Goal: Task Accomplishment & Management: Use online tool/utility

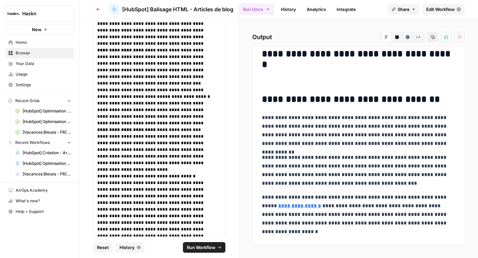
scroll to position [225, 0]
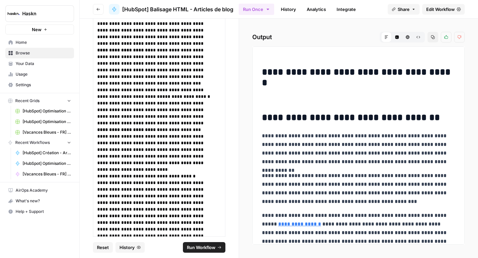
click at [194, 248] on span "Run Workflow" at bounding box center [201, 248] width 29 height 7
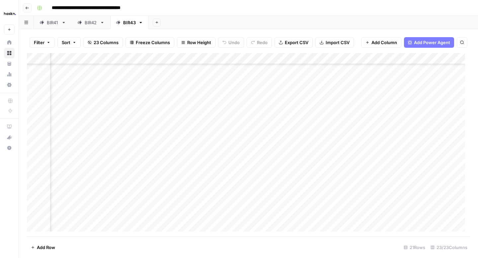
scroll to position [51, 172]
click at [370, 175] on div "Add Column" at bounding box center [249, 145] width 444 height 184
click at [156, 175] on div "Add Column" at bounding box center [249, 145] width 444 height 184
click at [173, 175] on div "Add Column" at bounding box center [249, 145] width 444 height 184
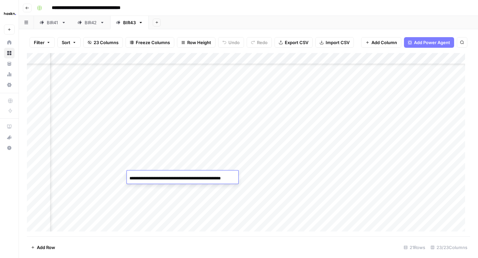
scroll to position [0, 12]
drag, startPoint x: 180, startPoint y: 178, endPoint x: 180, endPoint y: 184, distance: 6.3
click at [180, 181] on input "**********" at bounding box center [183, 179] width 106 height 8
click at [193, 188] on div "Add Column" at bounding box center [249, 145] width 444 height 184
click at [180, 175] on div "Add Column" at bounding box center [249, 145] width 444 height 184
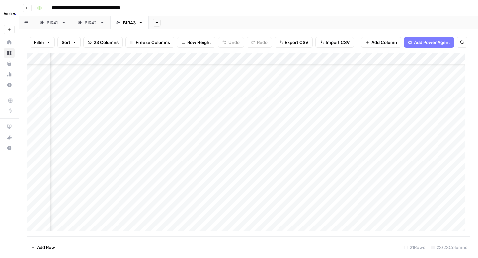
click at [211, 177] on div "Add Column" at bounding box center [249, 145] width 444 height 184
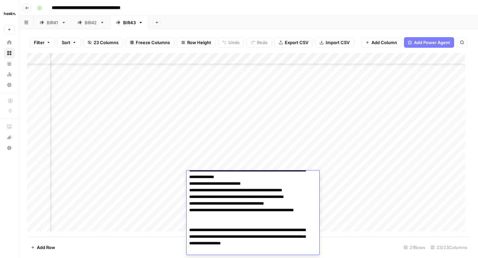
scroll to position [0, 0]
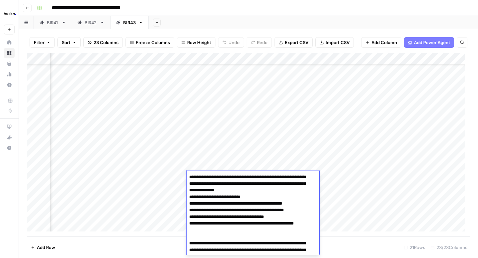
drag, startPoint x: 312, startPoint y: 203, endPoint x: 257, endPoint y: 205, distance: 54.8
click at [257, 205] on textarea "**********" at bounding box center [251, 221] width 128 height 96
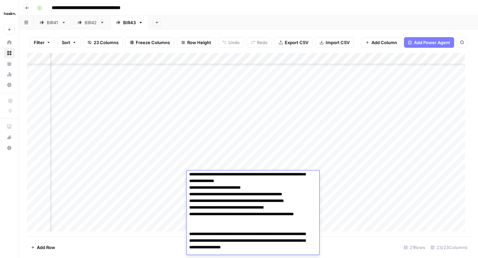
scroll to position [13, 0]
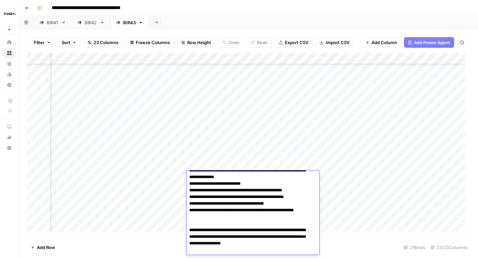
click at [383, 206] on div "Add Column" at bounding box center [249, 145] width 444 height 184
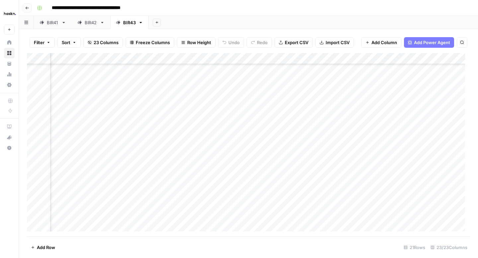
scroll to position [80, 124]
click at [31, 8] on button "Go back" at bounding box center [27, 8] width 9 height 9
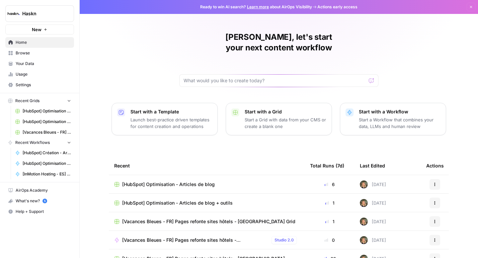
click at [166, 194] on td "[HubSpot] Optimisation - Articles de blog + outils" at bounding box center [207, 203] width 196 height 18
click at [166, 200] on span "[HubSpot] Optimisation - Articles de blog + outils" at bounding box center [177, 203] width 111 height 7
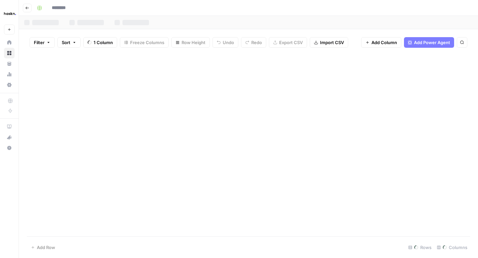
type input "**********"
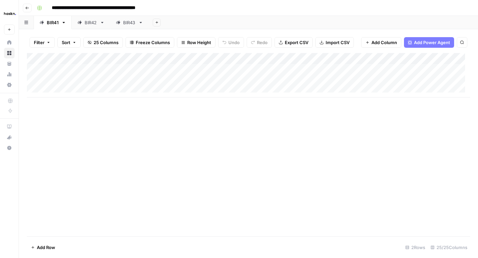
click at [132, 23] on div "BIR43" at bounding box center [129, 22] width 13 height 7
click at [157, 105] on div "Add Column" at bounding box center [249, 92] width 444 height 78
click at [316, 101] on div "Add Column" at bounding box center [249, 92] width 444 height 78
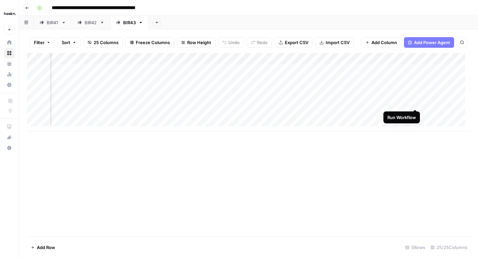
click at [437, 102] on div "Add Column" at bounding box center [249, 92] width 444 height 78
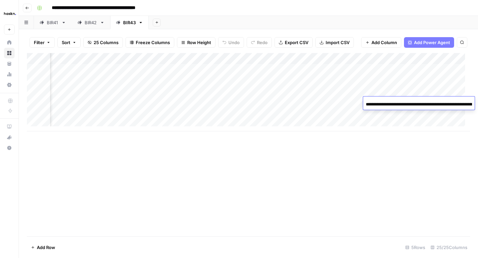
scroll to position [0, 93]
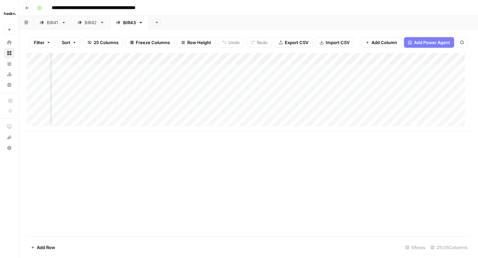
click at [437, 122] on div "Add Column" at bounding box center [249, 92] width 444 height 78
click at [420, 99] on div "Add Column" at bounding box center [249, 98] width 444 height 90
click at [428, 101] on div "Add Column" at bounding box center [249, 98] width 444 height 90
click at [429, 60] on div "Add Column" at bounding box center [249, 98] width 444 height 90
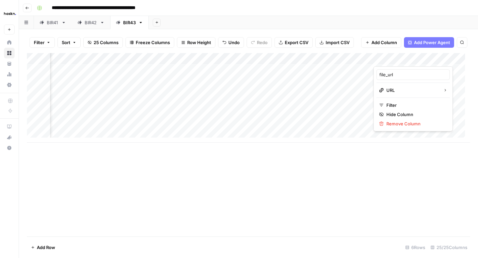
click at [360, 59] on div "Add Column" at bounding box center [249, 98] width 444 height 90
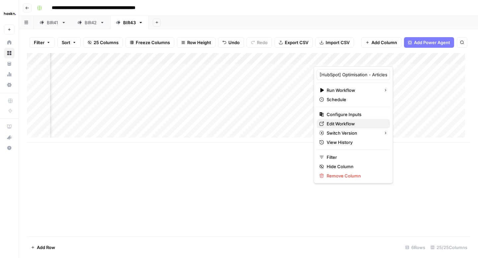
click at [345, 121] on span "Edit Workflow" at bounding box center [356, 124] width 58 height 7
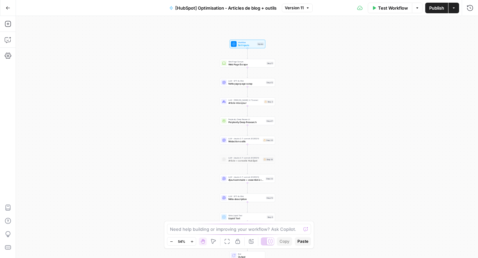
click at [193, 242] on icon "button" at bounding box center [192, 242] width 4 height 4
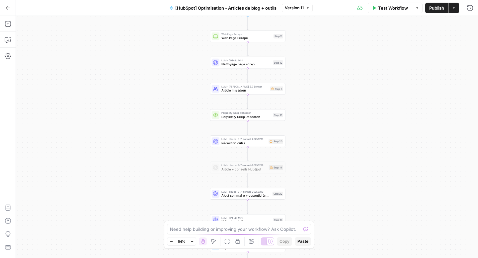
click at [193, 242] on icon "button" at bounding box center [192, 242] width 4 height 4
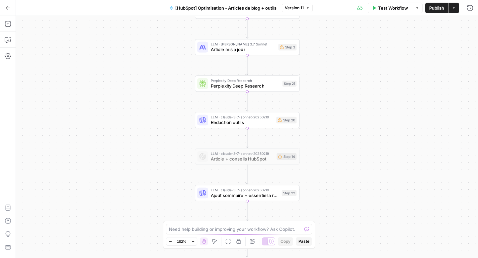
drag, startPoint x: 170, startPoint y: 139, endPoint x: 167, endPoint y: 110, distance: 29.0
click at [167, 110] on div "Workflow Set Inputs Inputs Web Page Scrape Web Page Scrape Step 11 LLM · GPT-4o…" at bounding box center [247, 137] width 462 height 243
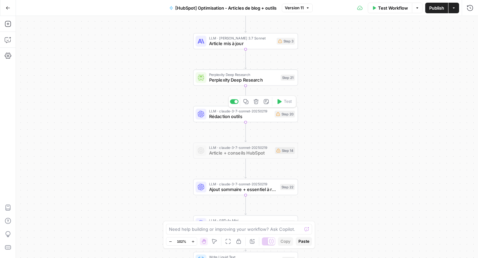
click at [240, 115] on span "Rédaction outils" at bounding box center [240, 116] width 63 height 7
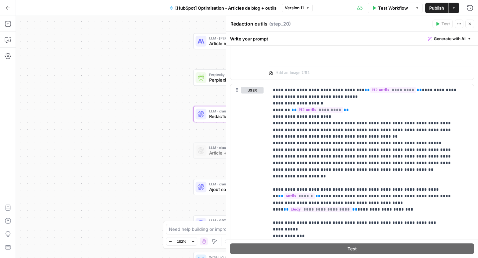
scroll to position [382, 0]
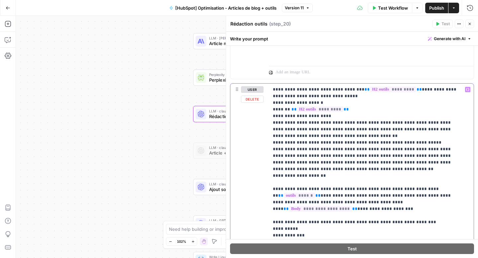
drag, startPoint x: 403, startPoint y: 142, endPoint x: 272, endPoint y: 141, distance: 130.2
click at [272, 141] on div "**********" at bounding box center [371, 219] width 205 height 271
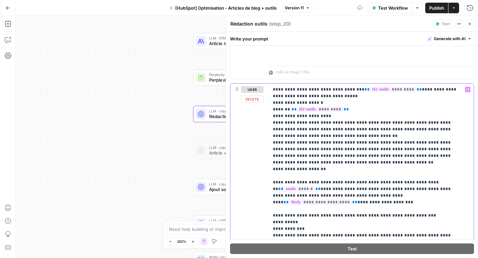
click at [432, 9] on span "Publish" at bounding box center [437, 8] width 15 height 7
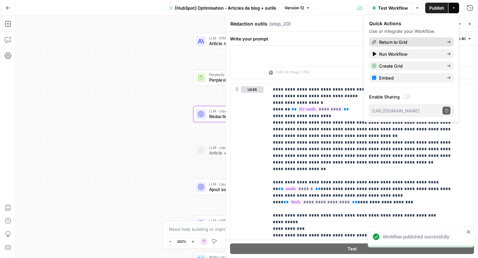
click at [413, 41] on span "Return to Grid" at bounding box center [410, 42] width 62 height 7
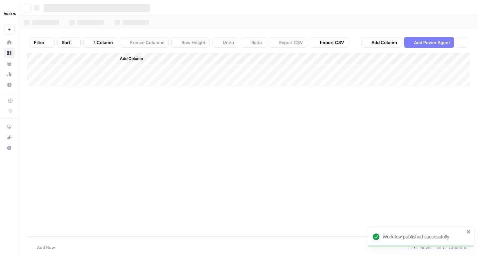
click at [318, 15] on div "Go back Filter Sort 1 Column Freeze Columns Row Height Undo Redo Export CSV Imp…" at bounding box center [248, 129] width 459 height 258
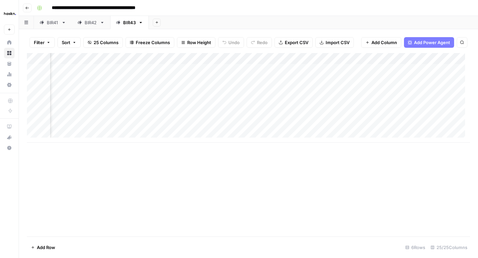
scroll to position [0, 120]
click at [309, 107] on div "Add Column" at bounding box center [249, 98] width 444 height 90
click at [244, 106] on div "Add Column" at bounding box center [249, 98] width 444 height 90
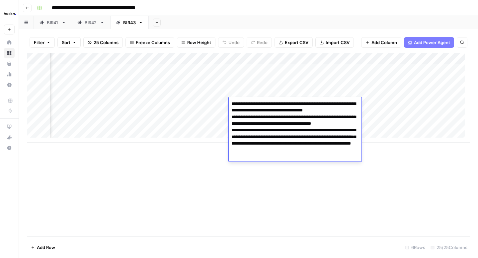
click at [296, 152] on textarea "**********" at bounding box center [295, 127] width 133 height 56
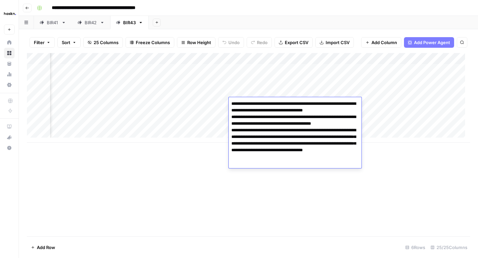
click at [307, 153] on textarea "**********" at bounding box center [295, 130] width 133 height 62
type textarea "**********"
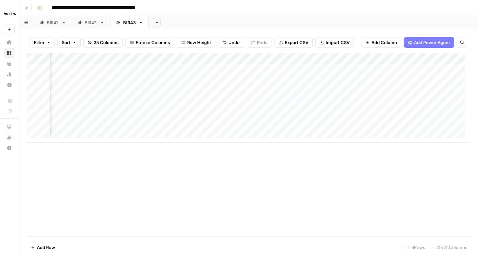
click at [408, 135] on div "Add Column" at bounding box center [249, 98] width 444 height 90
click at [276, 107] on div "Add Column" at bounding box center [249, 103] width 444 height 101
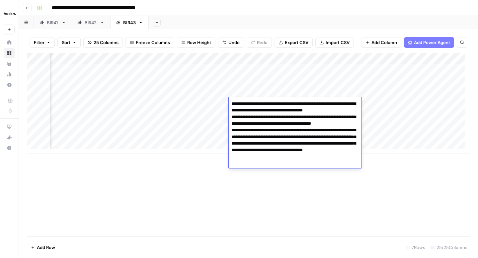
click at [393, 139] on div "Add Column" at bounding box center [249, 103] width 444 height 101
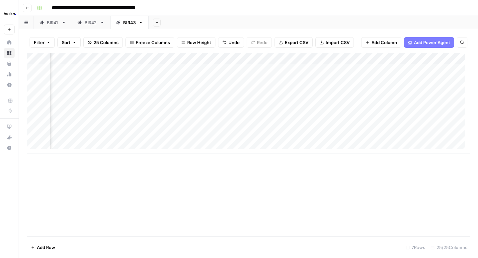
scroll to position [0, 202]
click at [440, 104] on div "Add Column" at bounding box center [249, 103] width 444 height 101
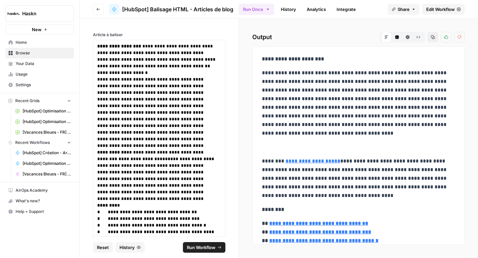
scroll to position [249, 0]
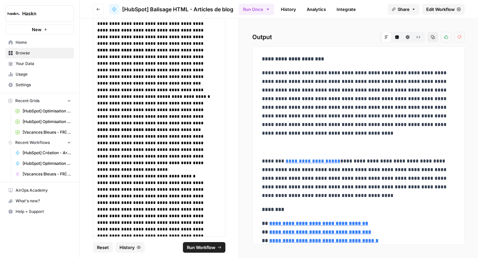
click at [299, 78] on p "**********" at bounding box center [356, 103] width 188 height 69
click at [420, 37] on icon "button" at bounding box center [419, 37] width 4 height 4
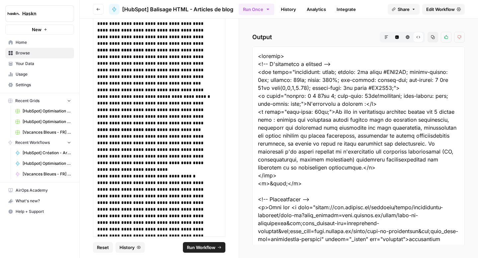
click at [434, 40] on button "Copy" at bounding box center [433, 37] width 11 height 11
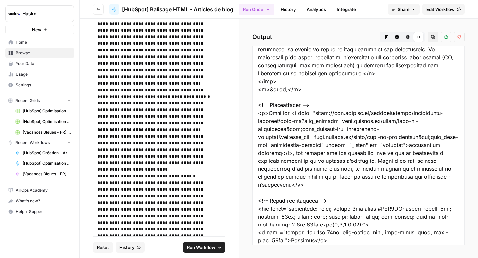
scroll to position [0, 0]
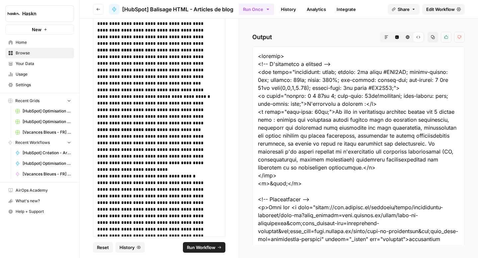
click at [207, 246] on span "Run Workflow" at bounding box center [201, 248] width 29 height 7
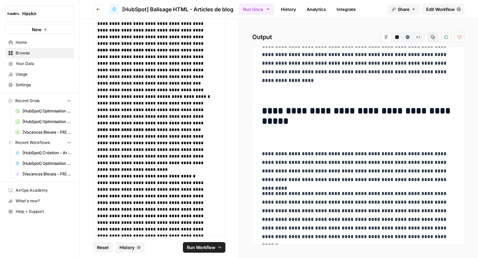
scroll to position [2363, 0]
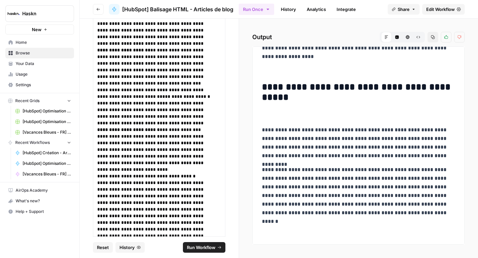
click at [416, 39] on button "Raw Output" at bounding box center [418, 37] width 11 height 11
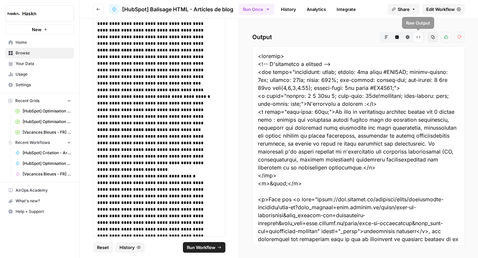
click at [433, 37] on icon "button" at bounding box center [433, 37] width 4 height 4
click at [193, 116] on p "**********" at bounding box center [156, 107] width 119 height 40
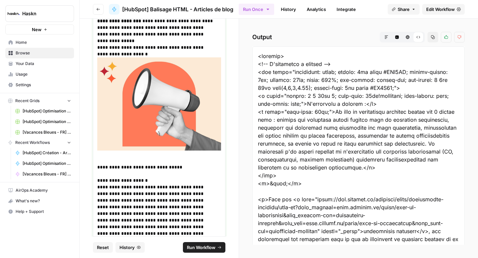
scroll to position [0, 0]
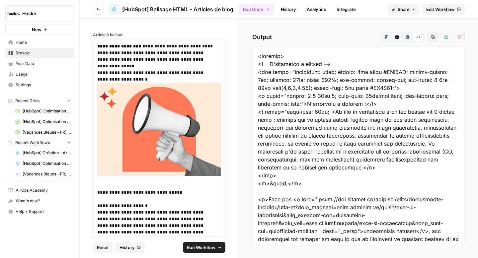
drag, startPoint x: 192, startPoint y: 191, endPoint x: 94, endPoint y: 57, distance: 165.0
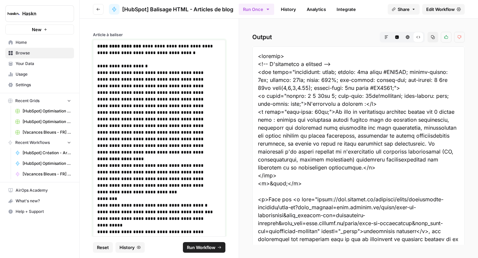
drag, startPoint x: 178, startPoint y: 55, endPoint x: 94, endPoint y: 44, distance: 85.1
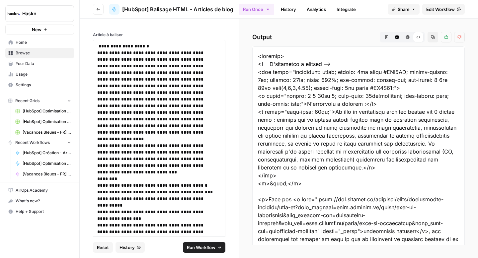
click at [205, 253] on footer "Reset History Run Workflow" at bounding box center [159, 248] width 133 height 22
click at [203, 250] on span "Run Workflow" at bounding box center [201, 248] width 29 height 7
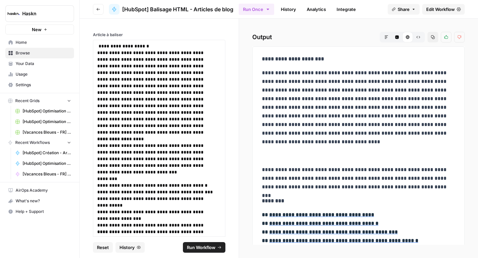
click at [423, 37] on button "Raw Output" at bounding box center [418, 37] width 11 height 11
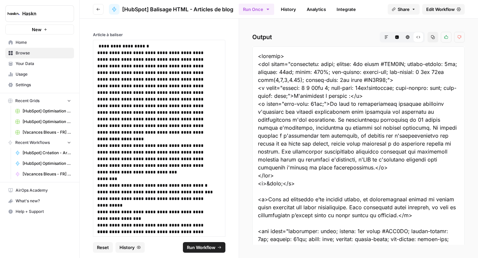
click at [436, 38] on button "Copy" at bounding box center [433, 37] width 11 height 11
click at [435, 35] on icon "button" at bounding box center [433, 37] width 4 height 4
click at [152, 127] on p "**********" at bounding box center [156, 93] width 119 height 86
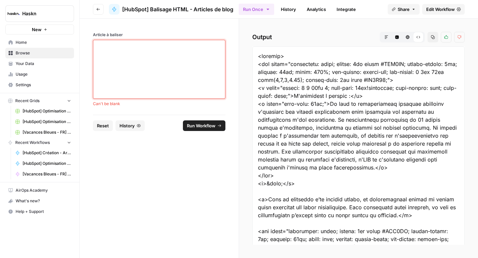
click at [178, 65] on div at bounding box center [159, 69] width 124 height 53
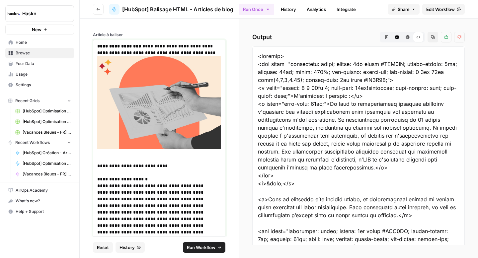
scroll to position [3159, 0]
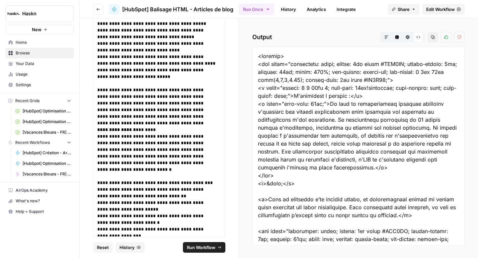
click at [206, 248] on span "Run Workflow" at bounding box center [201, 248] width 29 height 7
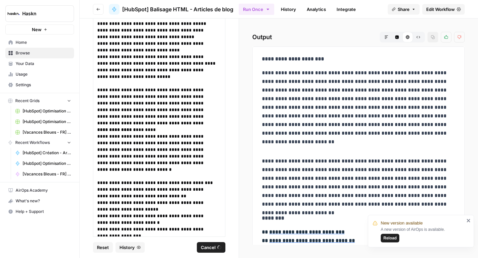
click at [471, 221] on icon "close" at bounding box center [469, 220] width 5 height 5
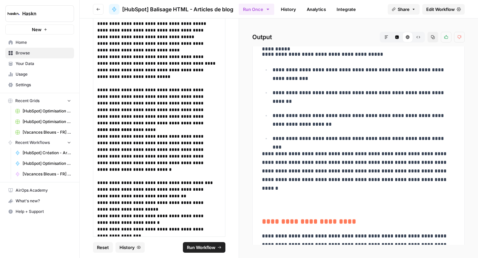
scroll to position [4223, 0]
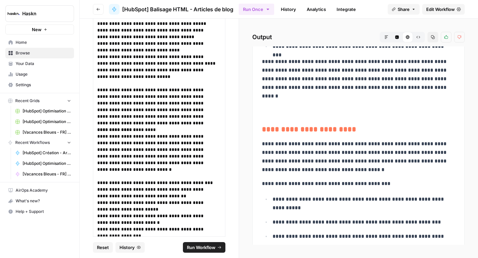
click at [421, 37] on button "Raw Output" at bounding box center [418, 37] width 11 height 11
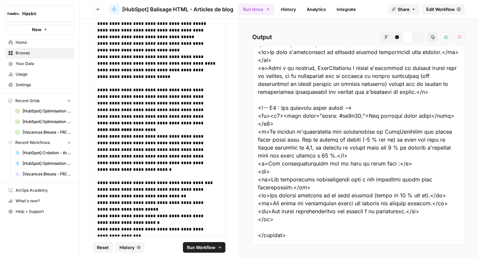
scroll to position [3744, 0]
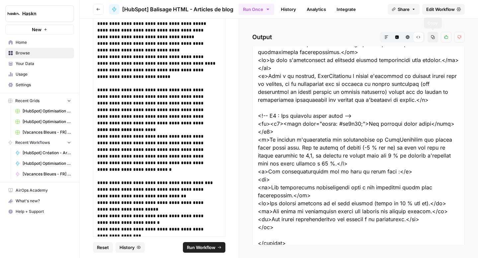
click at [434, 37] on icon "button" at bounding box center [434, 38] width 4 height 4
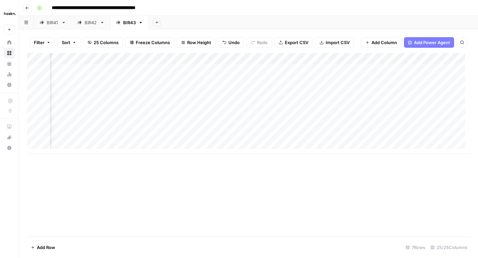
scroll to position [0, 321]
click at [382, 103] on div "Add Column" at bounding box center [249, 103] width 444 height 101
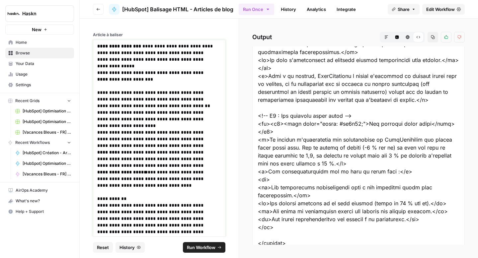
click at [138, 65] on p "**********" at bounding box center [156, 56] width 119 height 27
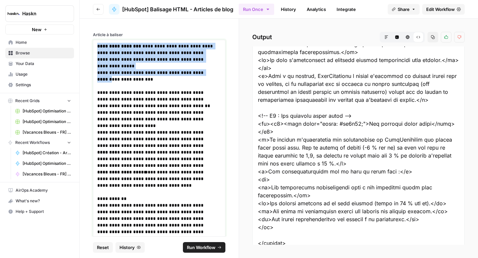
drag, startPoint x: 212, startPoint y: 70, endPoint x: 86, endPoint y: 43, distance: 128.9
click at [86, 43] on div "**********" at bounding box center [159, 128] width 159 height 218
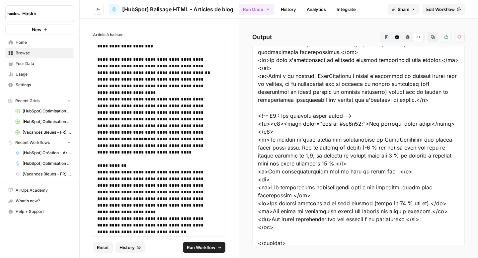
click at [206, 246] on span "Run Workflow" at bounding box center [201, 248] width 29 height 7
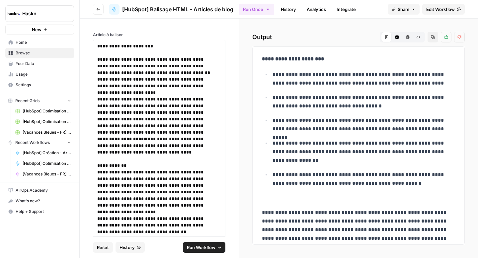
click at [414, 40] on button "Raw Output" at bounding box center [418, 37] width 11 height 11
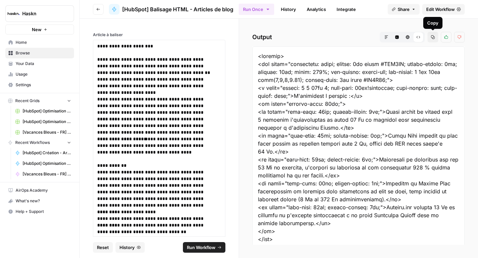
click at [434, 38] on icon "button" at bounding box center [433, 37] width 4 height 4
